Goal: Task Accomplishment & Management: Complete application form

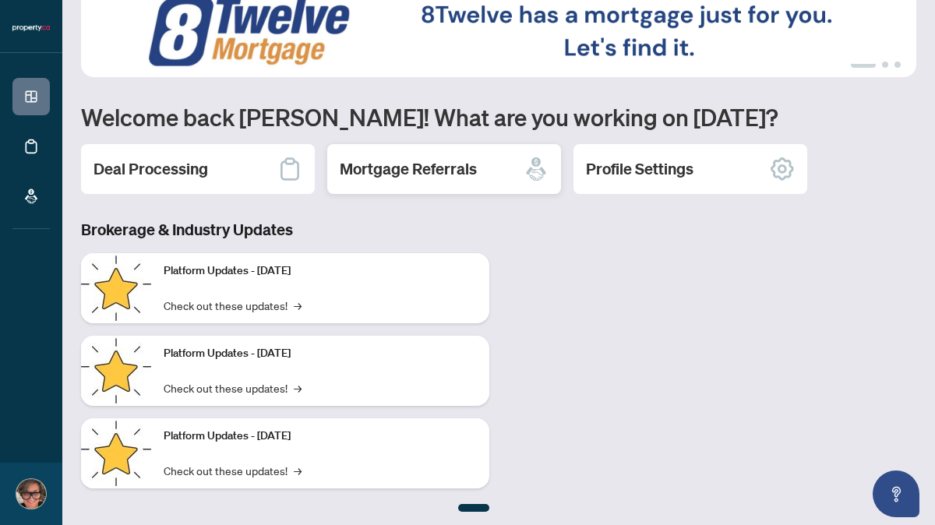
scroll to position [38, 0]
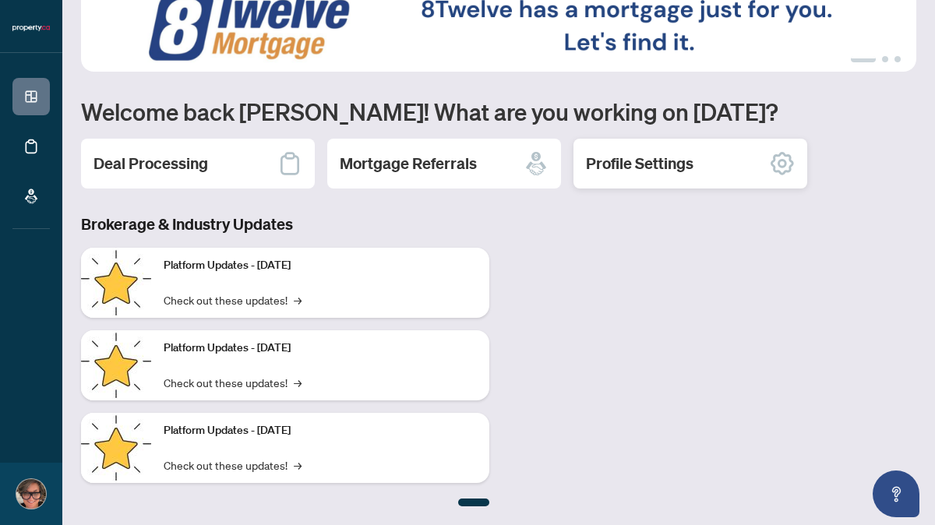
click at [616, 159] on h2 "Profile Settings" at bounding box center [640, 164] width 108 height 22
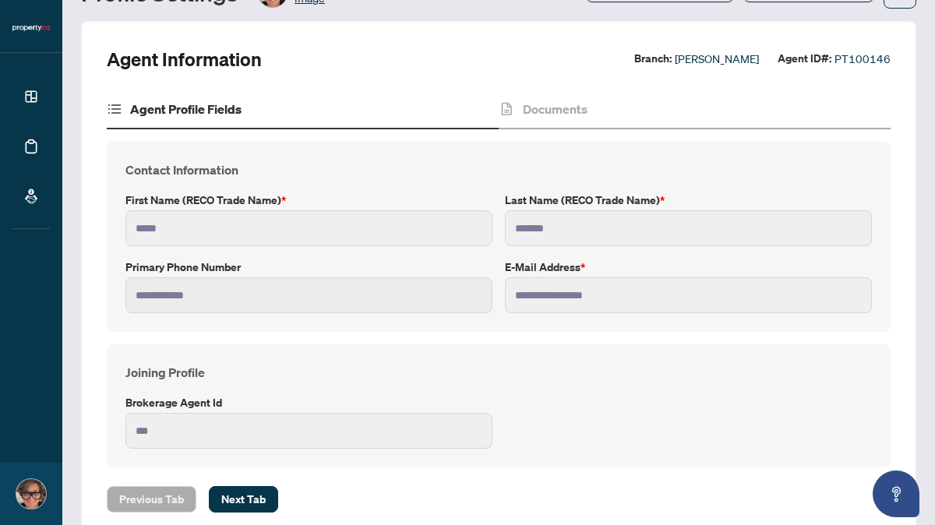
scroll to position [104, 0]
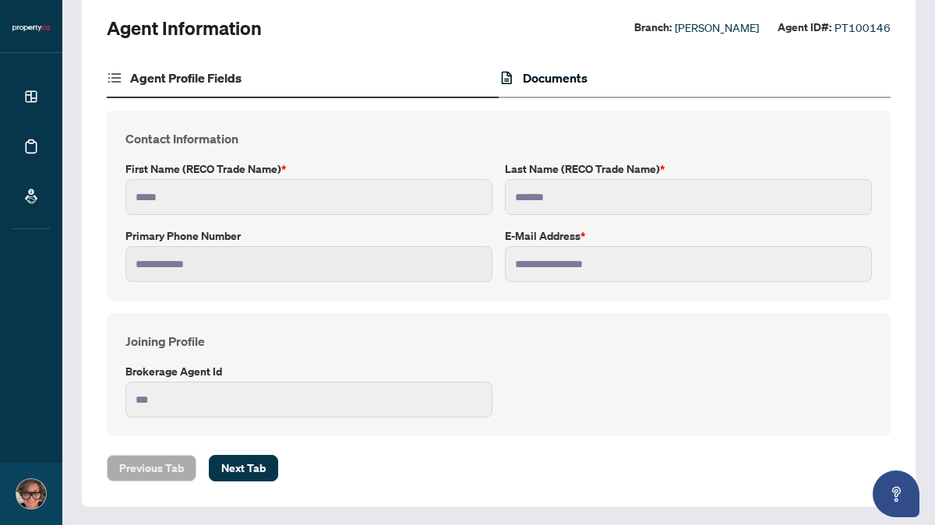
click at [567, 80] on h4 "Documents" at bounding box center [555, 78] width 65 height 19
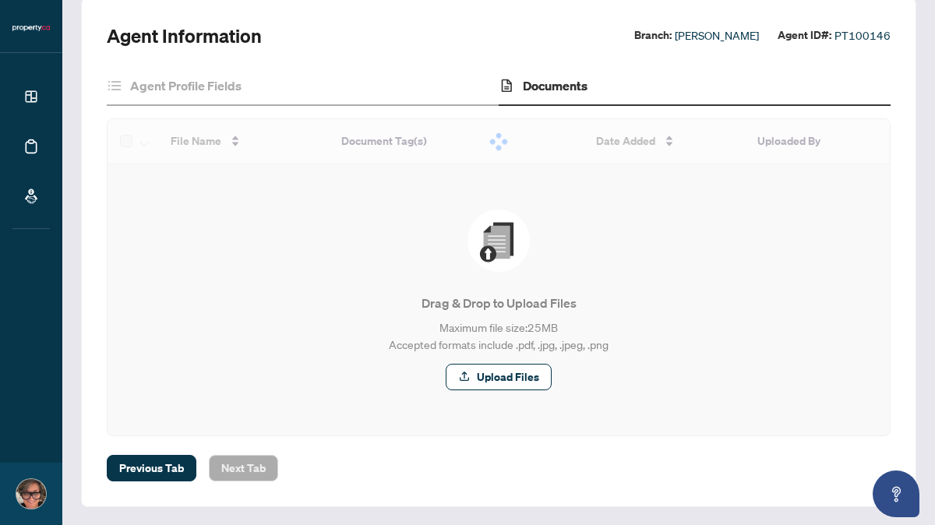
scroll to position [51, 0]
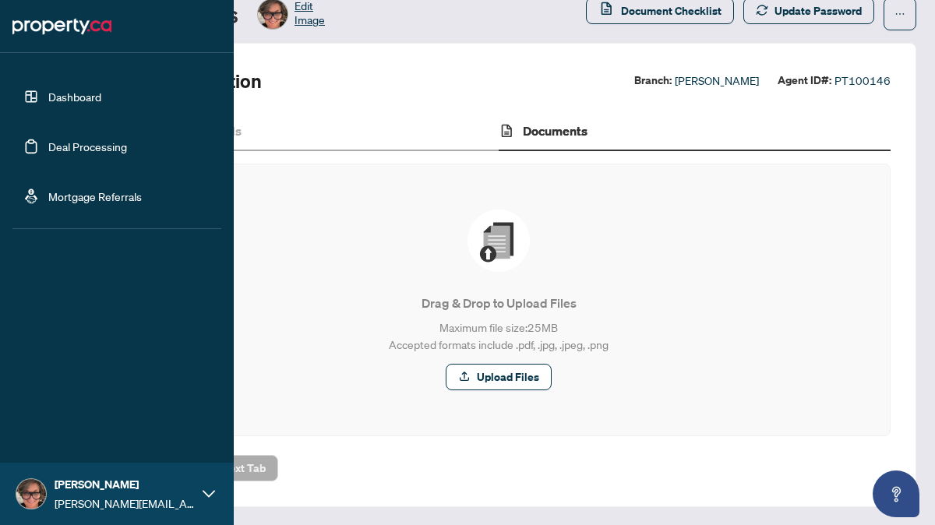
click at [93, 143] on link "Deal Processing" at bounding box center [87, 146] width 79 height 14
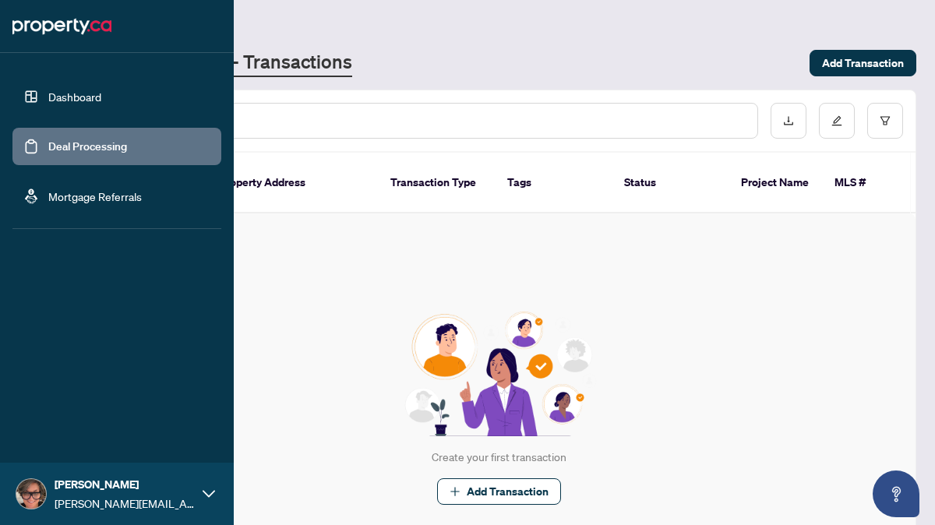
click at [48, 95] on link "Dashboard" at bounding box center [74, 97] width 53 height 14
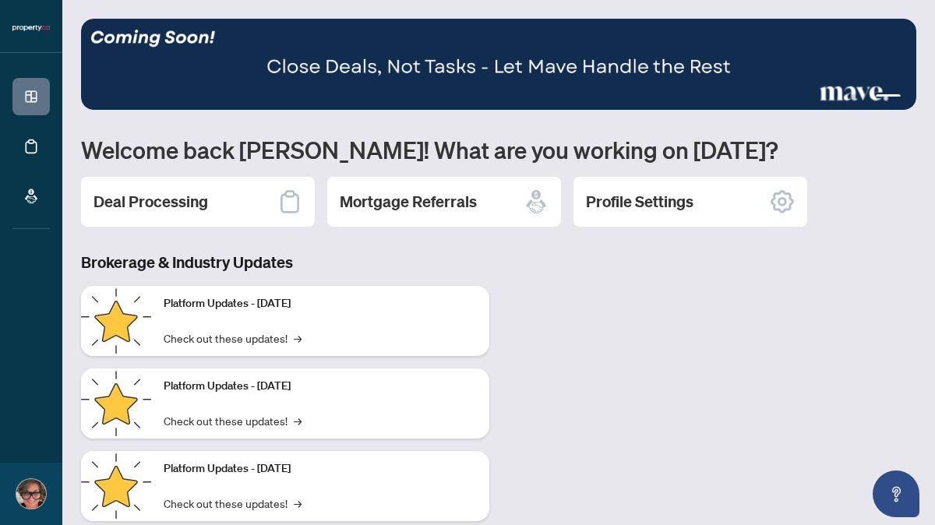
click at [855, 93] on div "1 2 3" at bounding box center [498, 64] width 835 height 91
click at [795, 76] on img at bounding box center [498, 64] width 835 height 91
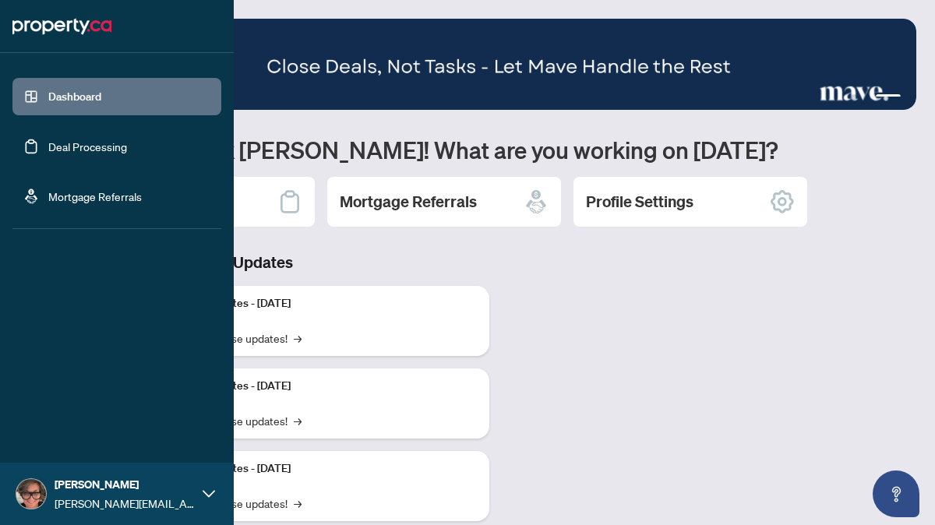
click at [54, 147] on link "Deal Processing" at bounding box center [87, 146] width 79 height 14
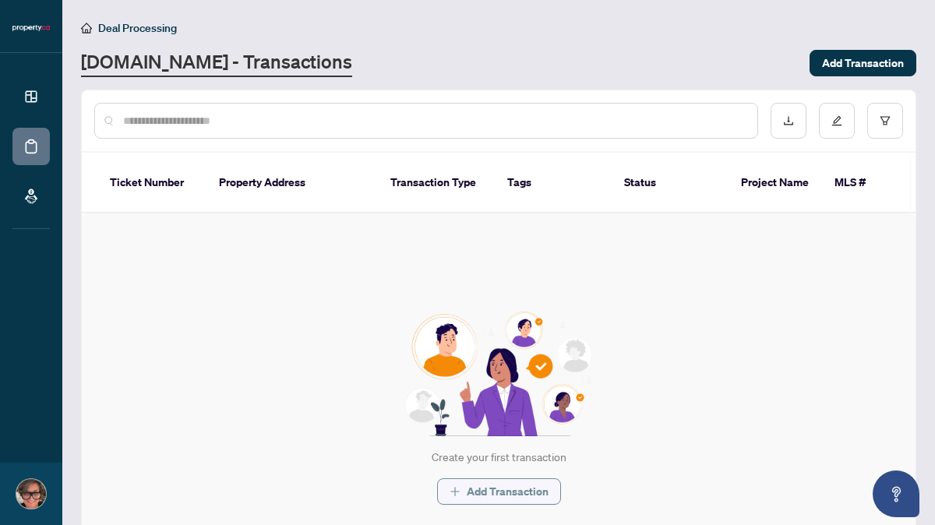
click at [463, 478] on button "Add Transaction" at bounding box center [499, 491] width 124 height 26
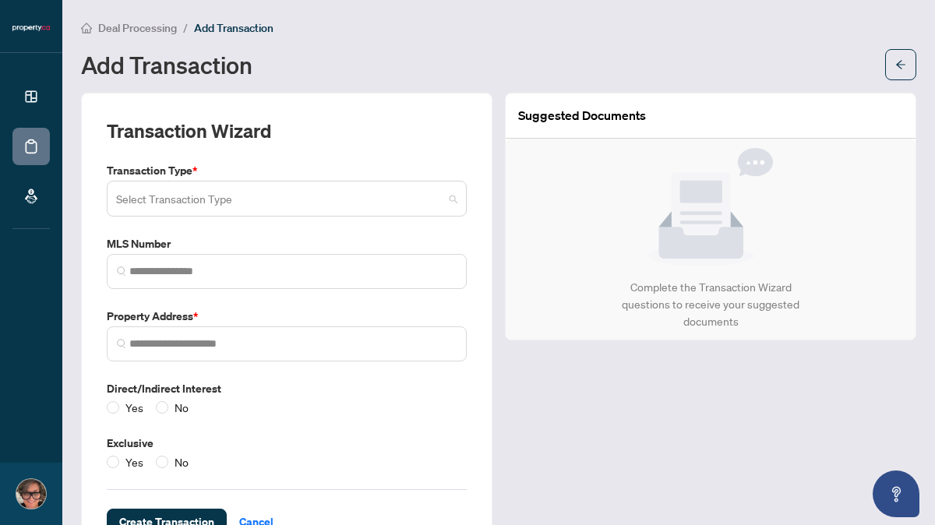
click at [454, 204] on span at bounding box center [286, 199] width 341 height 30
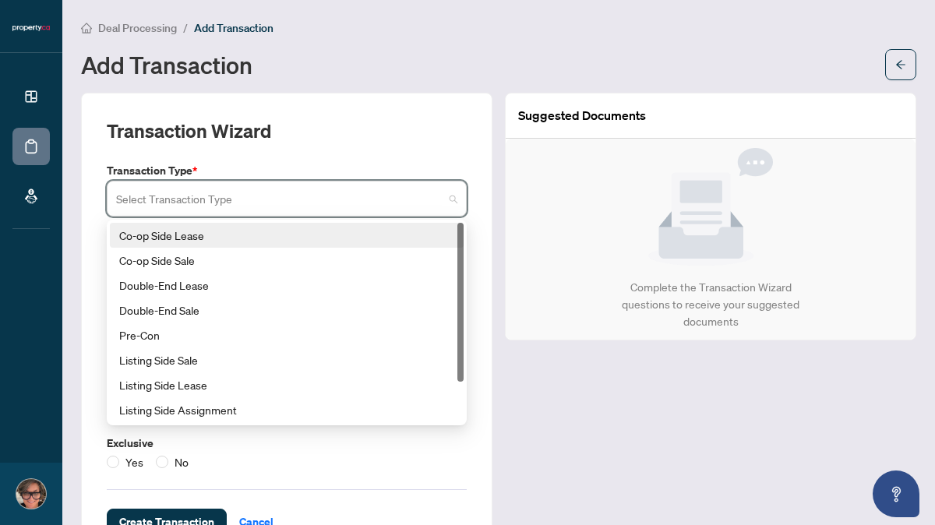
click at [490, 43] on div "Deal Processing / Add Transaction Add Transaction" at bounding box center [498, 50] width 835 height 62
